Goal: Transaction & Acquisition: Purchase product/service

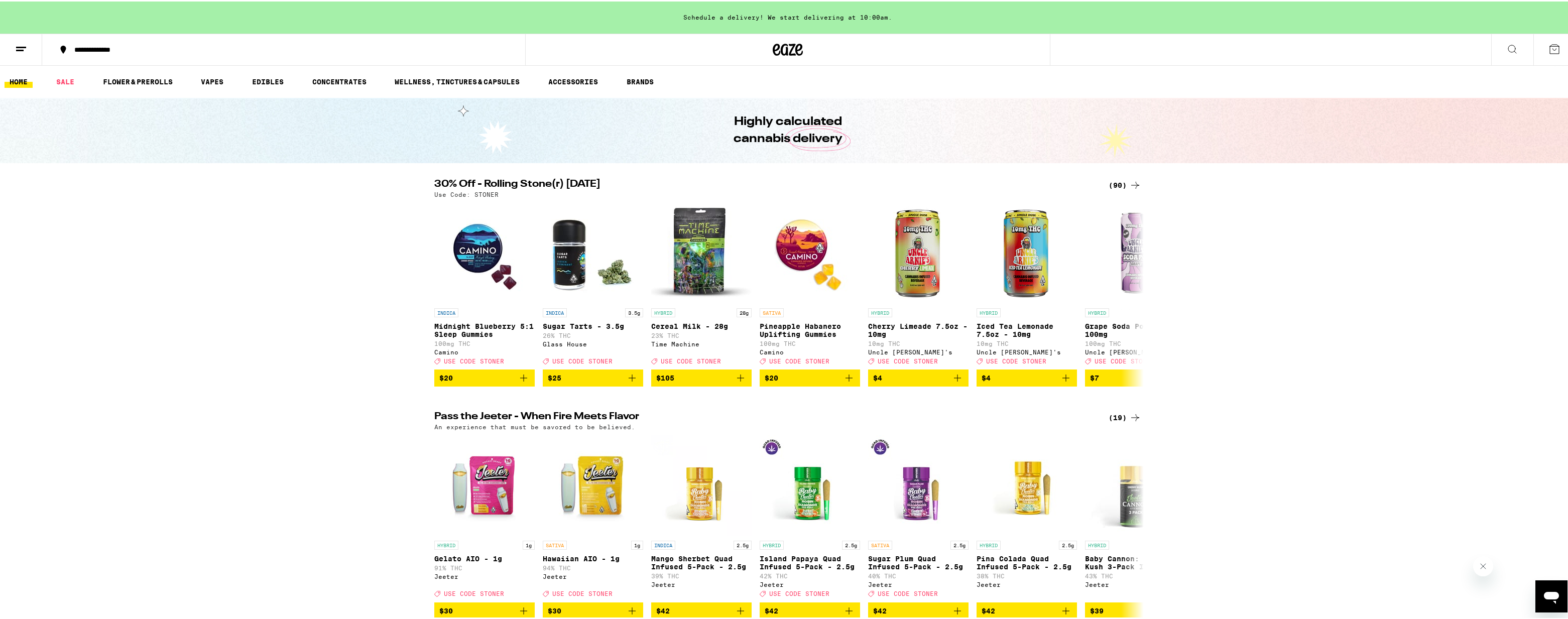
click at [29, 50] on button at bounding box center [21, 49] width 42 height 32
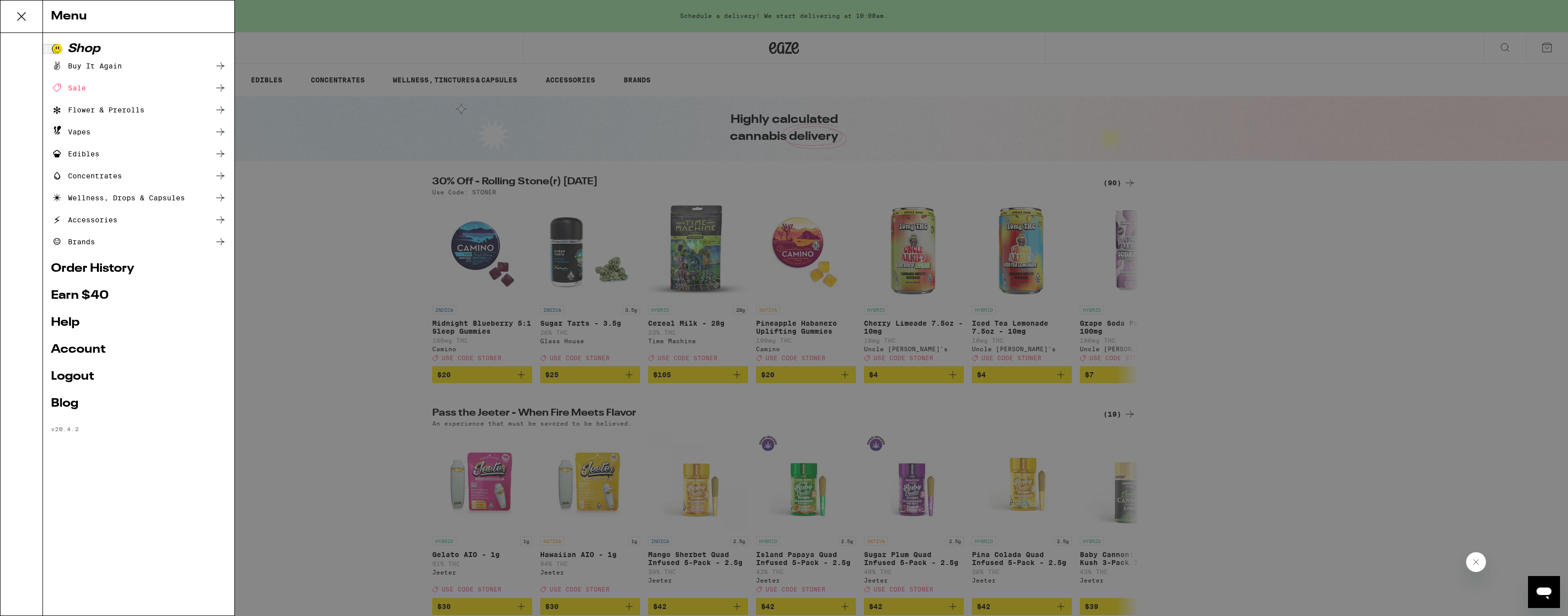
click at [369, 278] on div "Menu Shop Buy It Again Sale Flower & Prerolls Vapes Edibles Concentrates Wellne…" at bounding box center [784, 308] width 1568 height 616
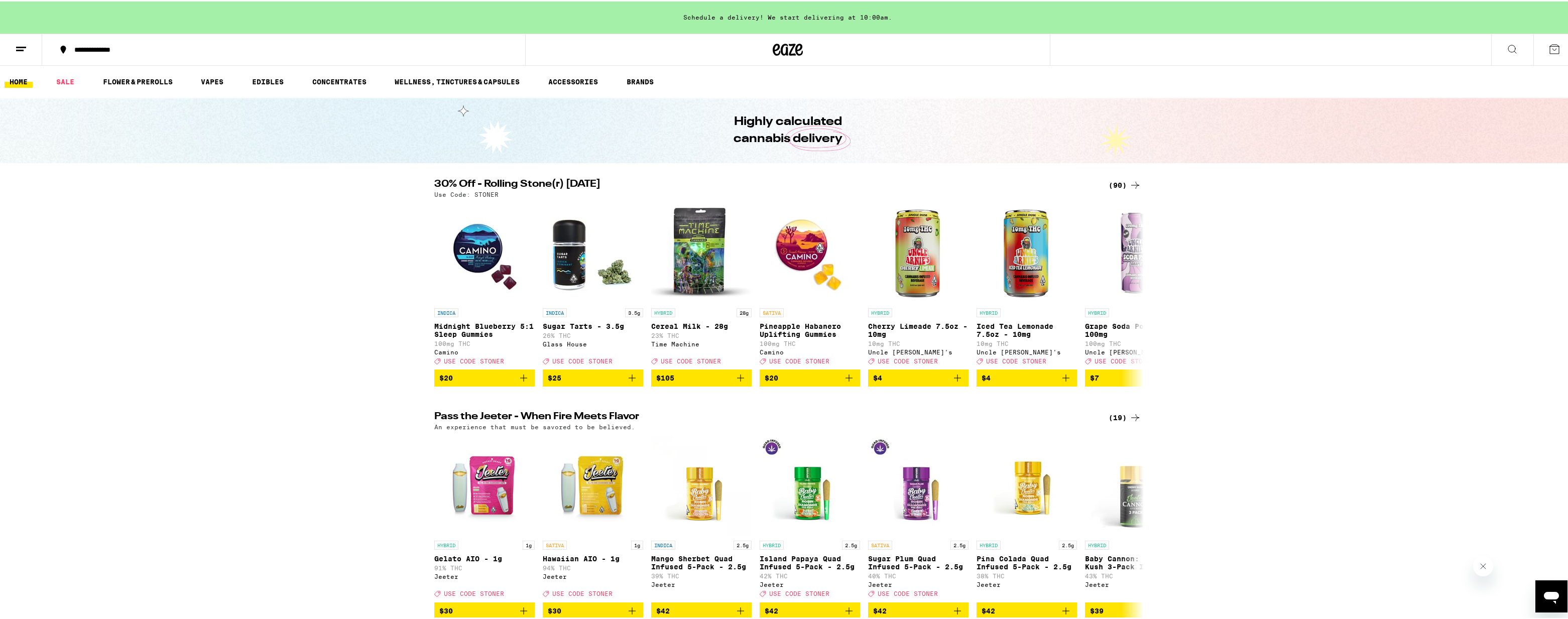
click at [860, 17] on div "Schedule a delivery! We start delivering at 10:00am." at bounding box center [787, 16] width 1576 height 32
click at [24, 78] on link "HOME" at bounding box center [19, 80] width 28 height 12
click at [161, 82] on link "FLOWER & PREROLLS" at bounding box center [137, 80] width 80 height 12
click at [69, 78] on link "SALE" at bounding box center [65, 80] width 28 height 12
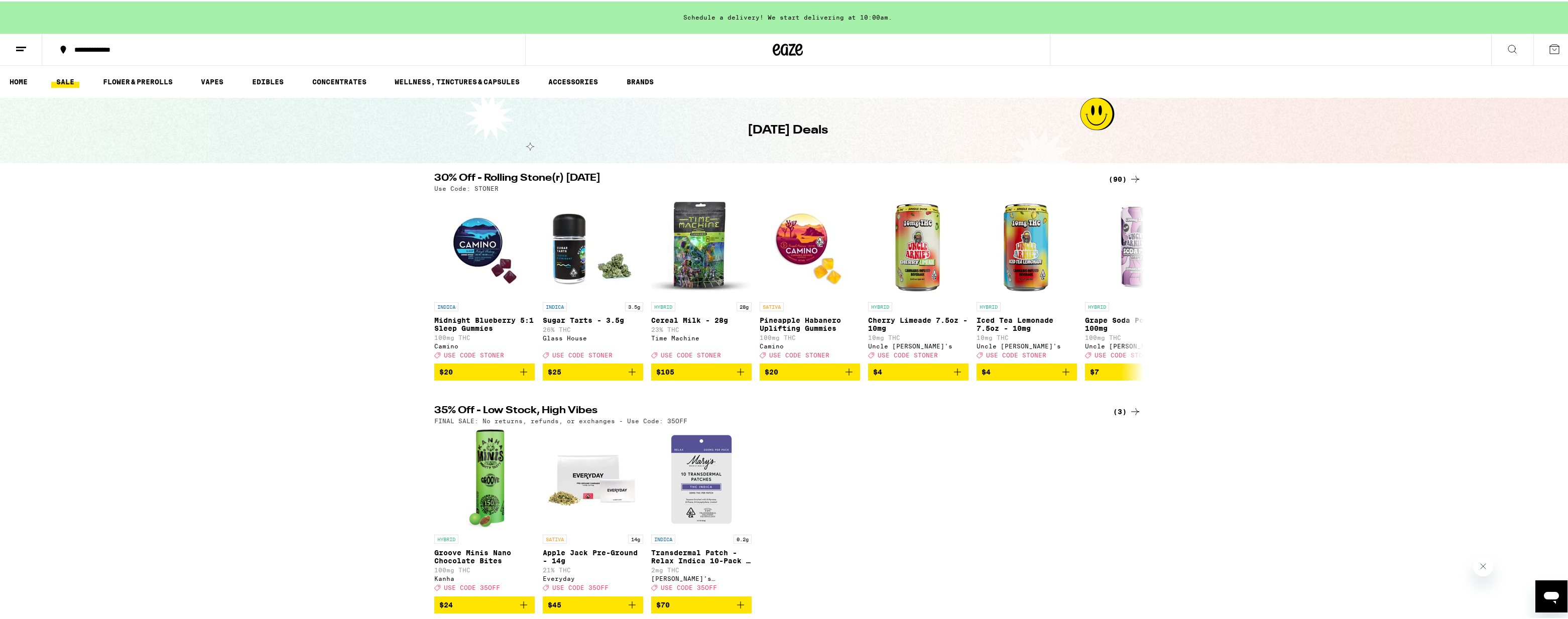
scroll to position [197, 0]
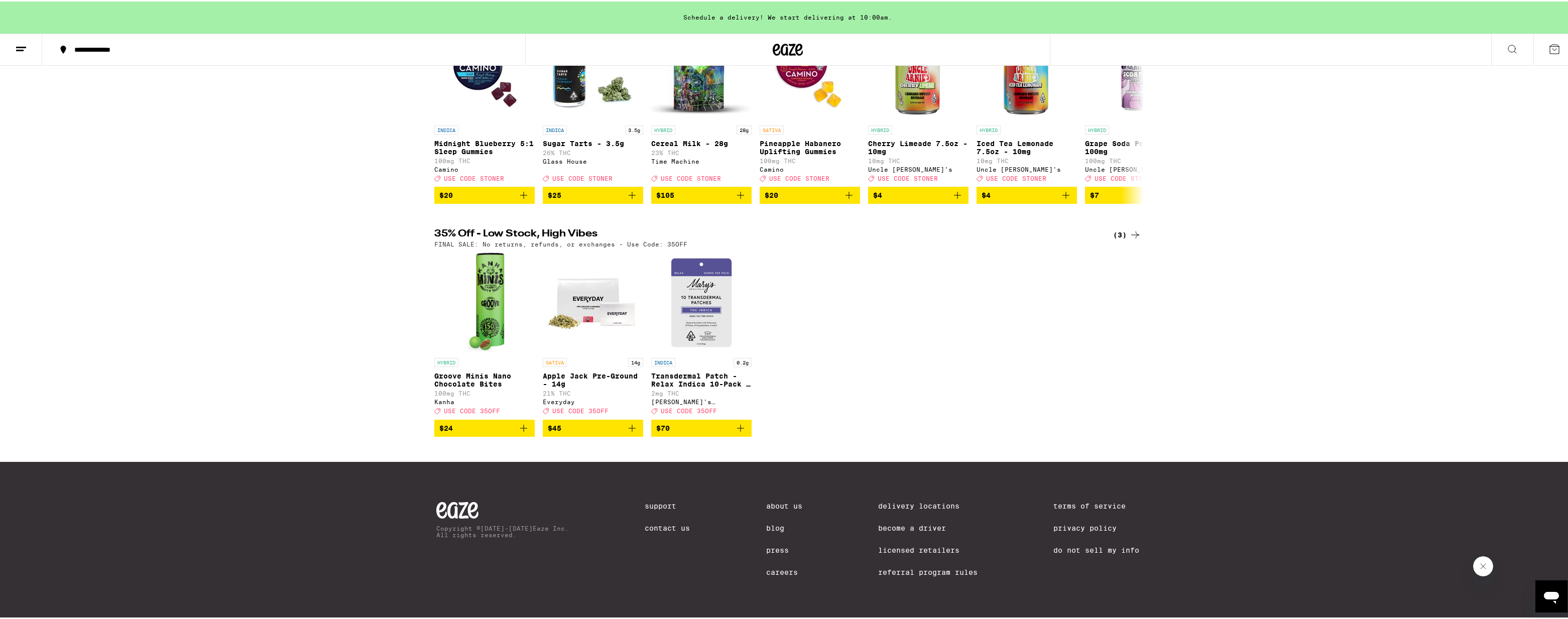
click at [706, 290] on img "Open page for Transdermal Patch - Relax Indica 10-Pack - 200mg from Mary's Medi…" at bounding box center [701, 301] width 101 height 101
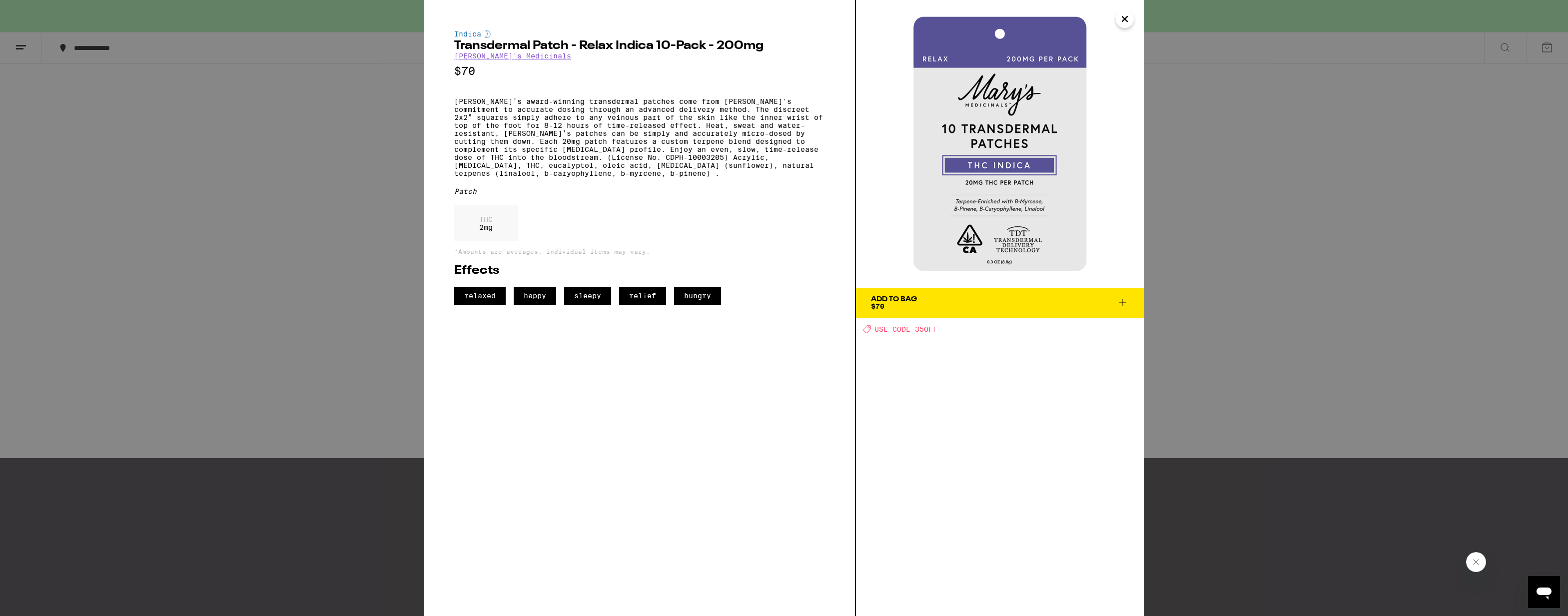
click at [1124, 21] on icon "Close" at bounding box center [1124, 19] width 5 height 5
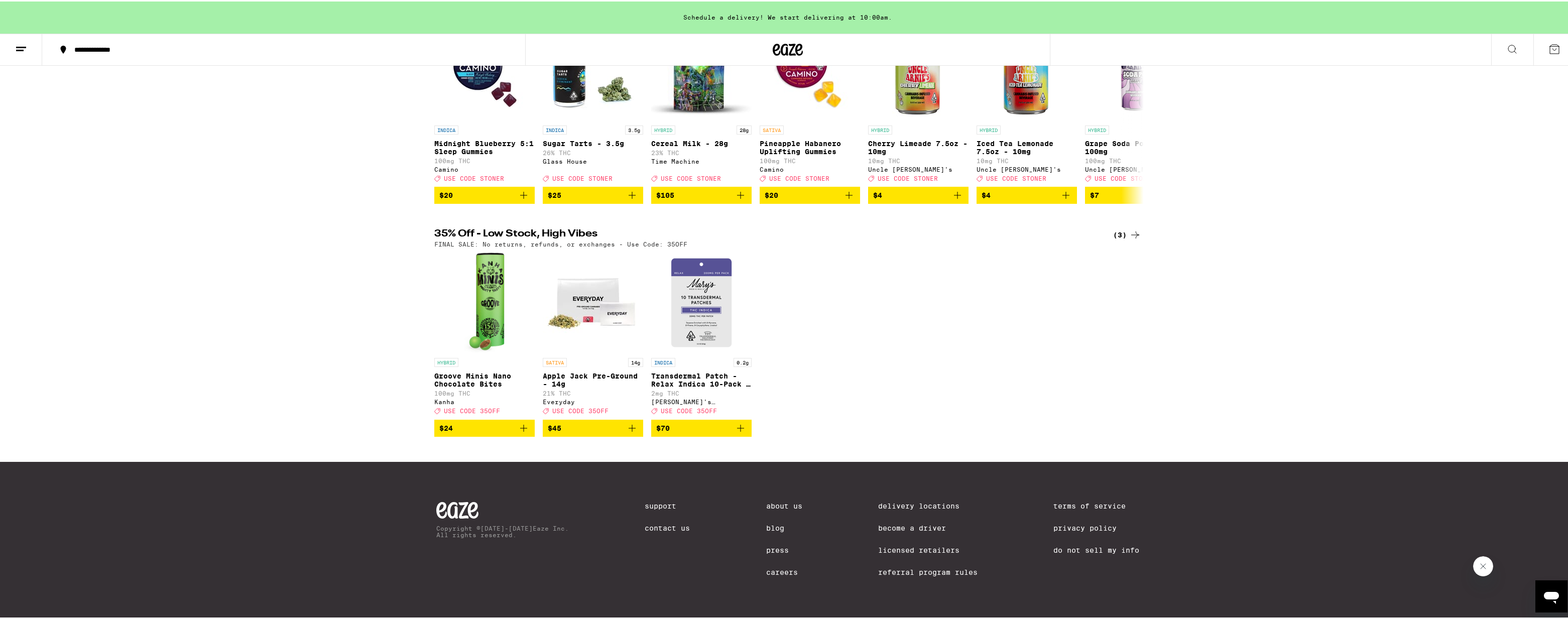
click at [1009, 347] on div "HYBRID Groove Minis Nano Chocolate Bites 100mg THC Kanha Deal Created with Sket…" at bounding box center [788, 342] width 723 height 184
click at [1456, 284] on div "35% Off - Low Stock, High Vibes (3) FINAL SALE: No returns, refunds, or exchang…" at bounding box center [787, 331] width 1576 height 207
